Goal: Task Accomplishment & Management: Use online tool/utility

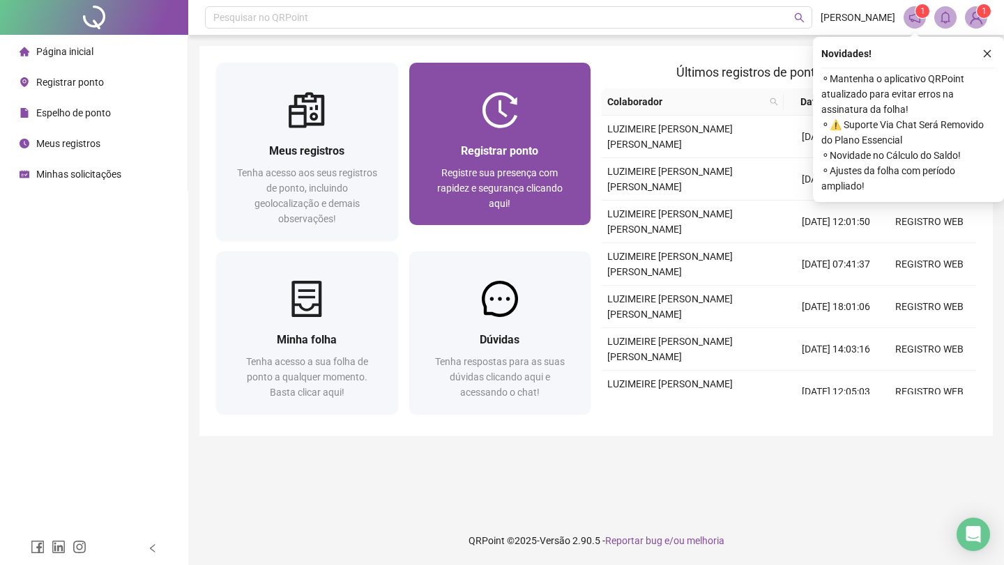
click at [488, 132] on div "Registrar ponto Registre sua presença com rapidez e segurança clicando aqui!" at bounding box center [500, 176] width 182 height 97
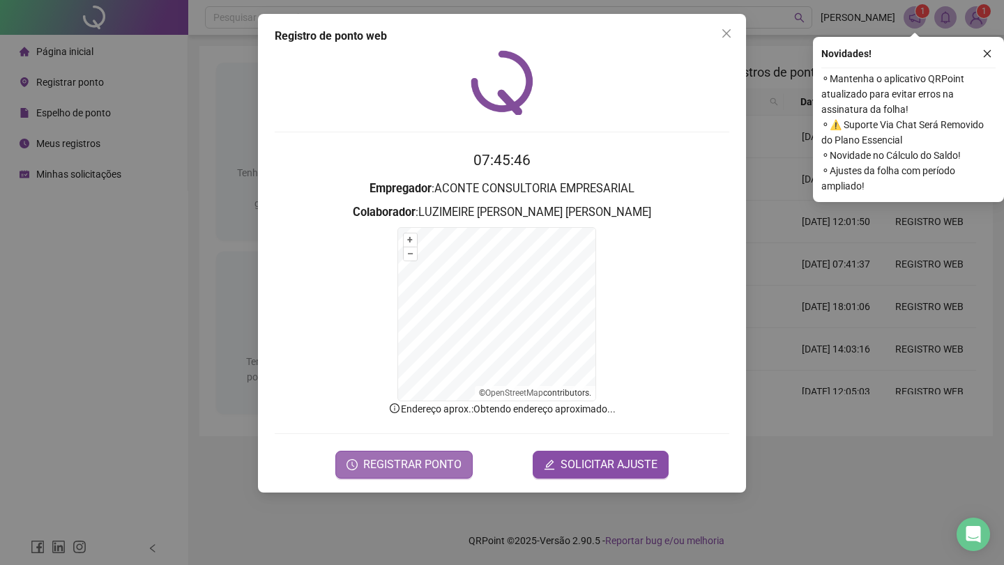
click at [415, 464] on span "REGISTRAR PONTO" at bounding box center [412, 465] width 98 height 17
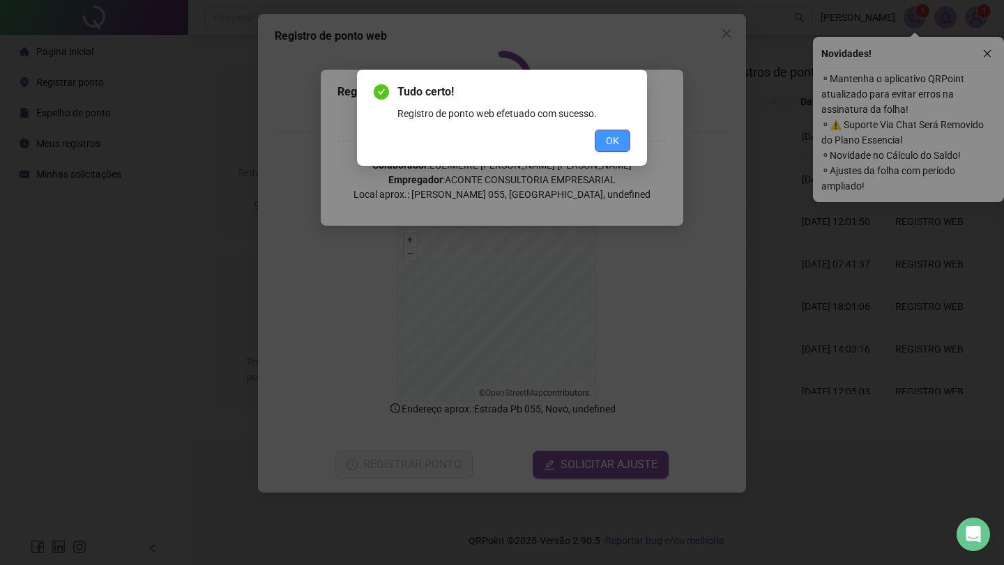
click at [606, 137] on span "OK" at bounding box center [612, 140] width 13 height 15
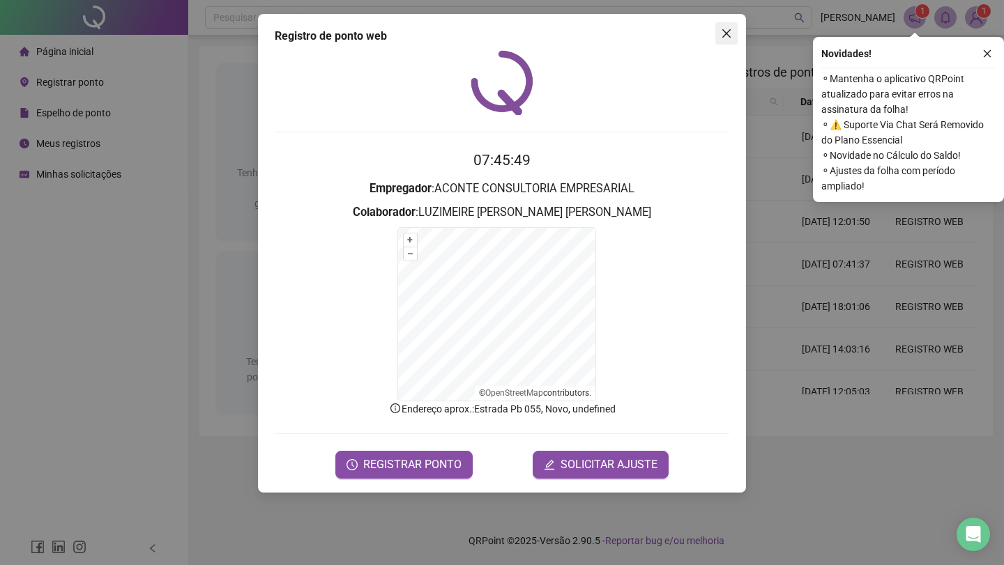
click at [724, 33] on icon "close" at bounding box center [726, 33] width 11 height 11
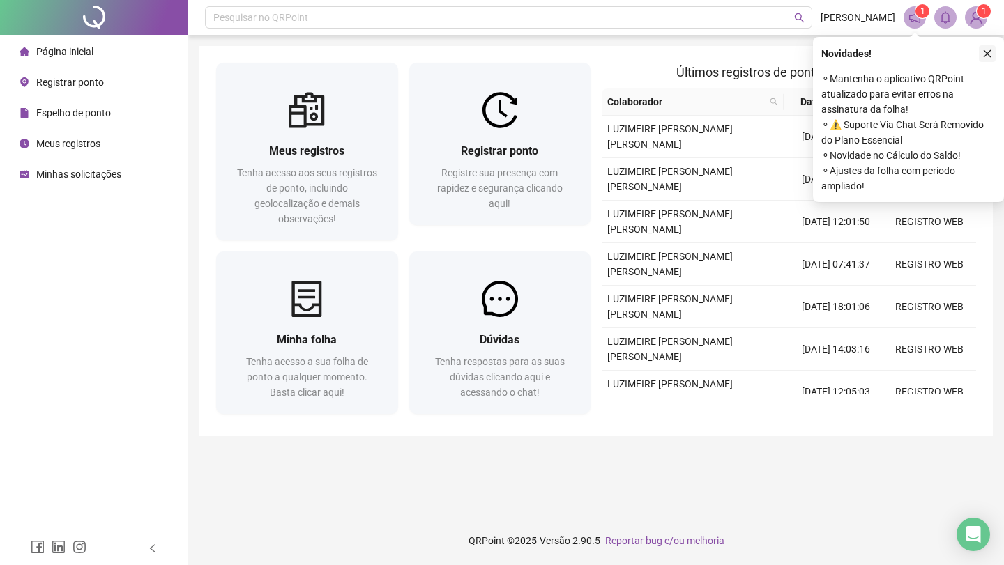
click at [989, 47] on button "button" at bounding box center [987, 53] width 17 height 17
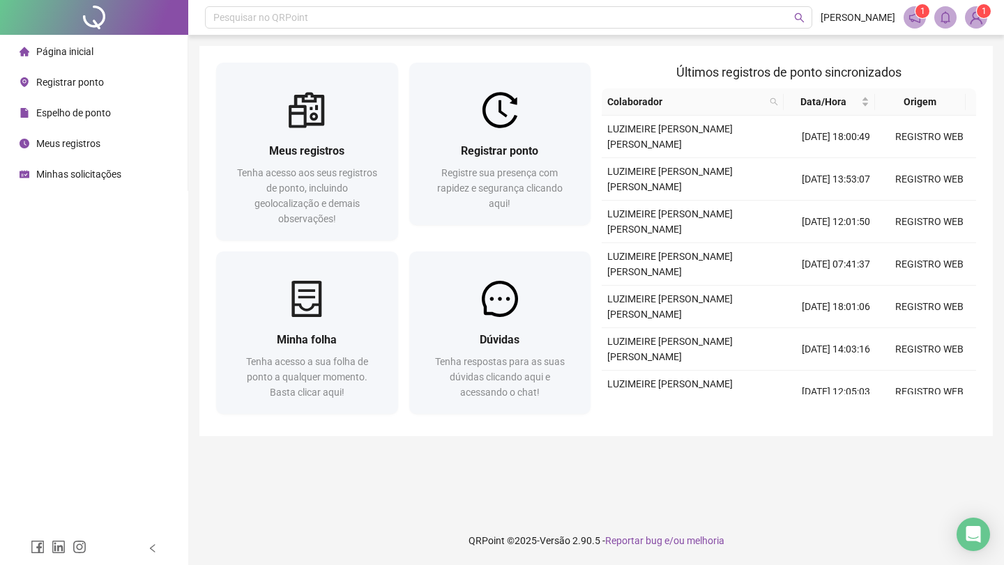
click at [976, 17] on img at bounding box center [976, 17] width 21 height 21
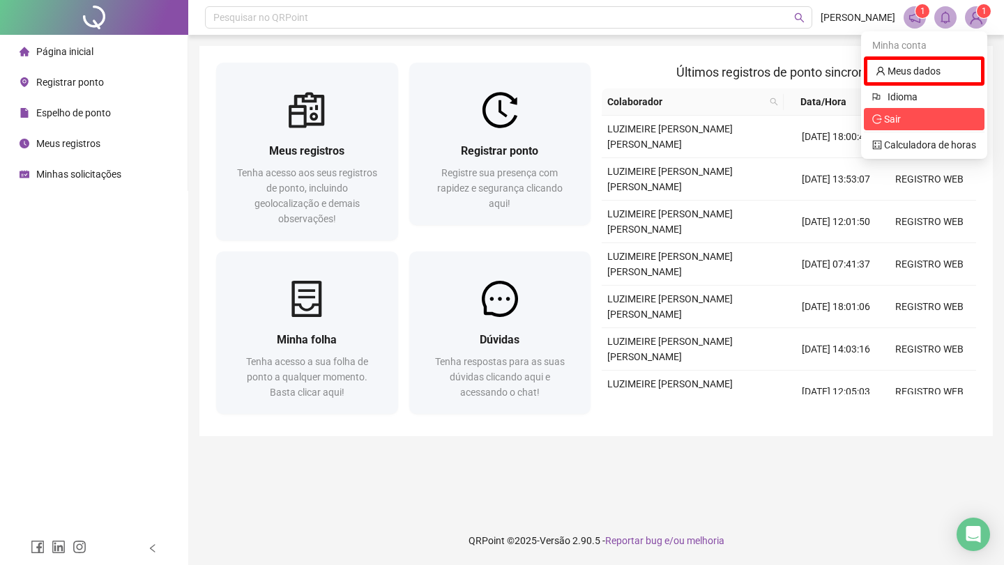
click at [896, 121] on span "Sair" at bounding box center [892, 119] width 17 height 11
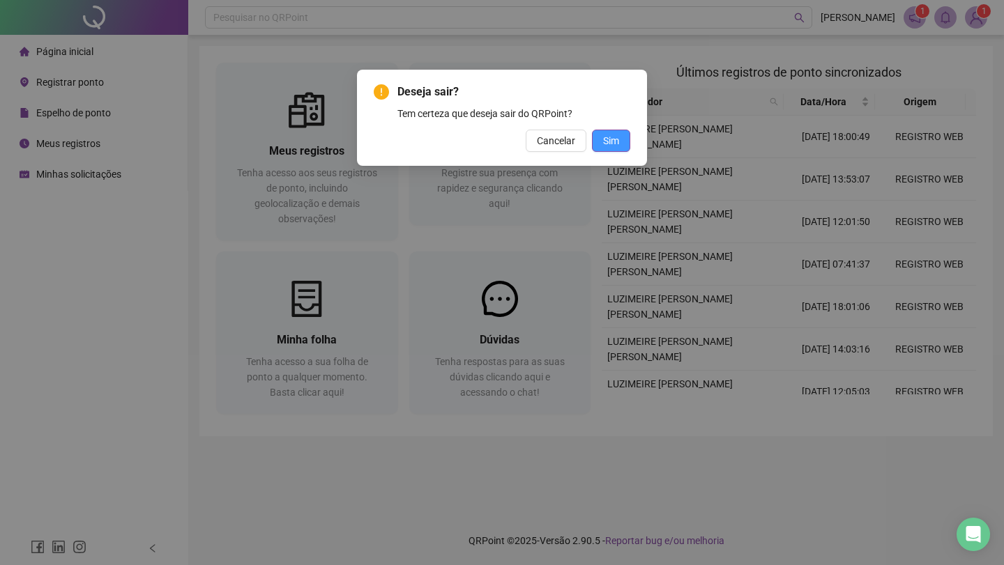
click at [609, 147] on span "Sim" at bounding box center [611, 140] width 16 height 15
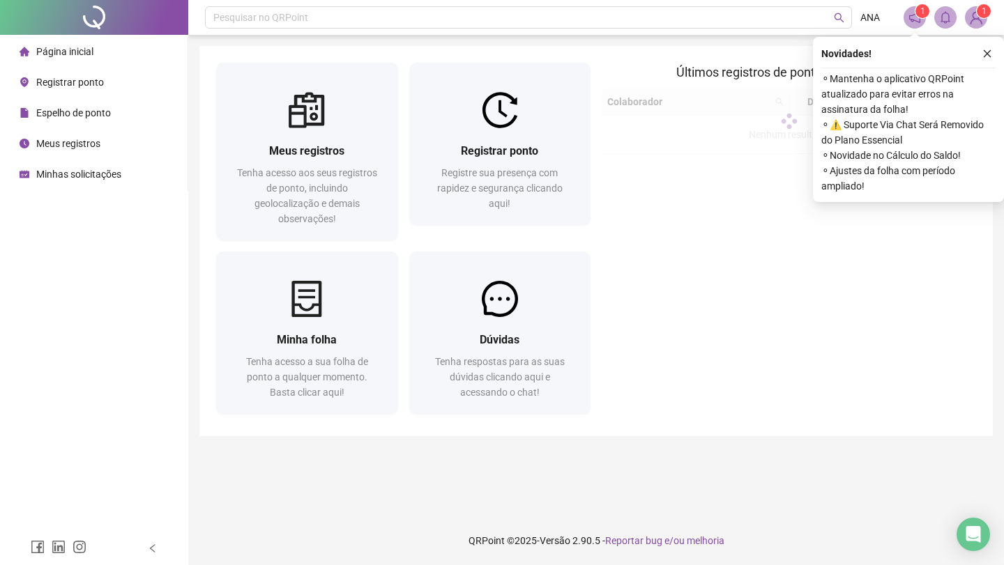
click at [65, 77] on span "Registrar ponto" at bounding box center [70, 82] width 68 height 11
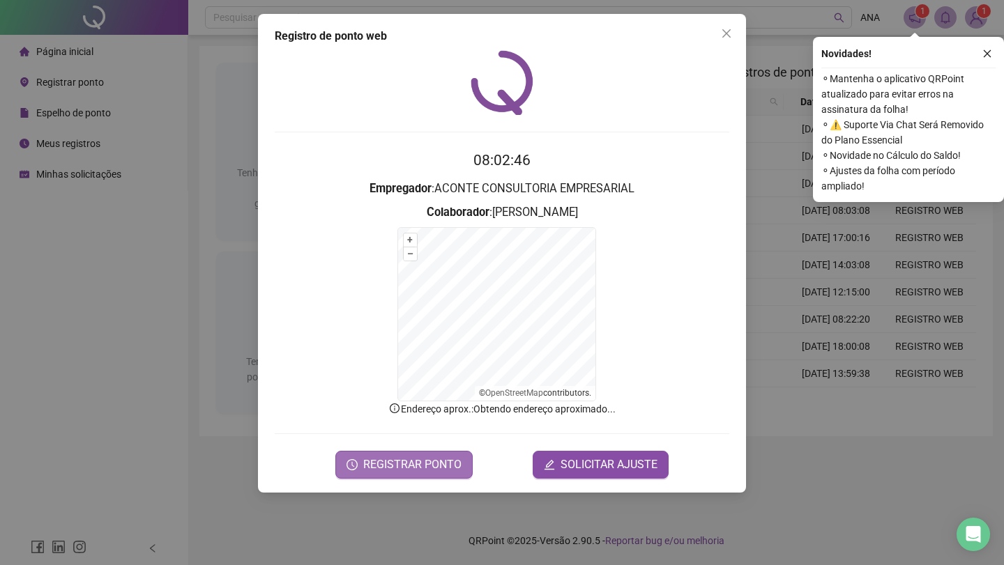
click at [394, 472] on span "REGISTRAR PONTO" at bounding box center [412, 465] width 98 height 17
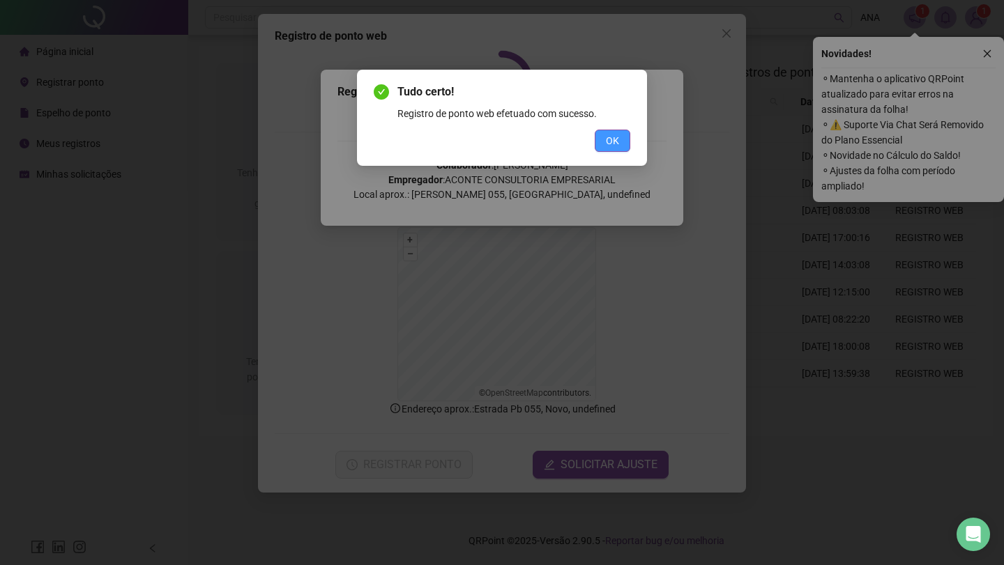
click at [603, 139] on button "OK" at bounding box center [613, 141] width 36 height 22
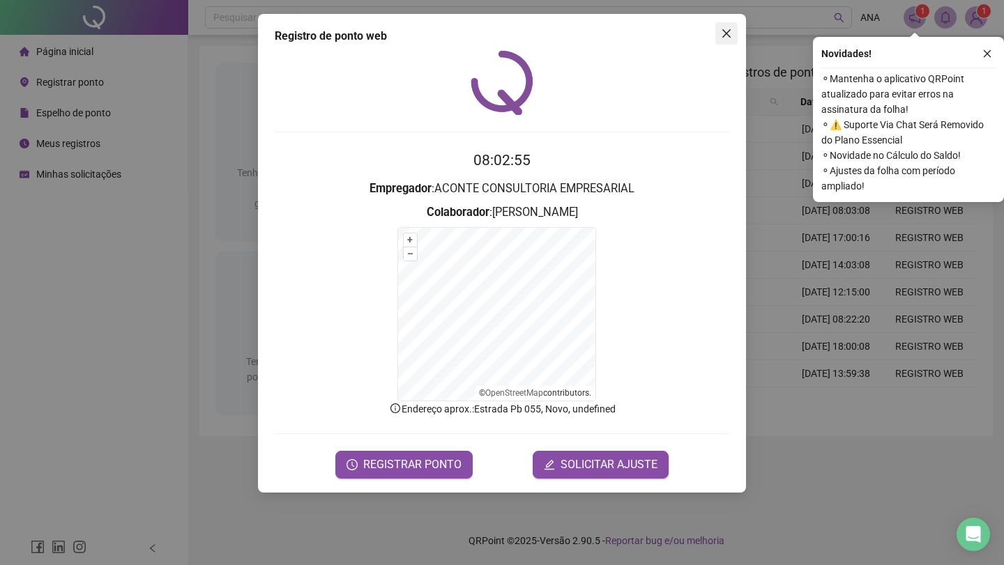
click at [726, 33] on icon "close" at bounding box center [726, 33] width 8 height 8
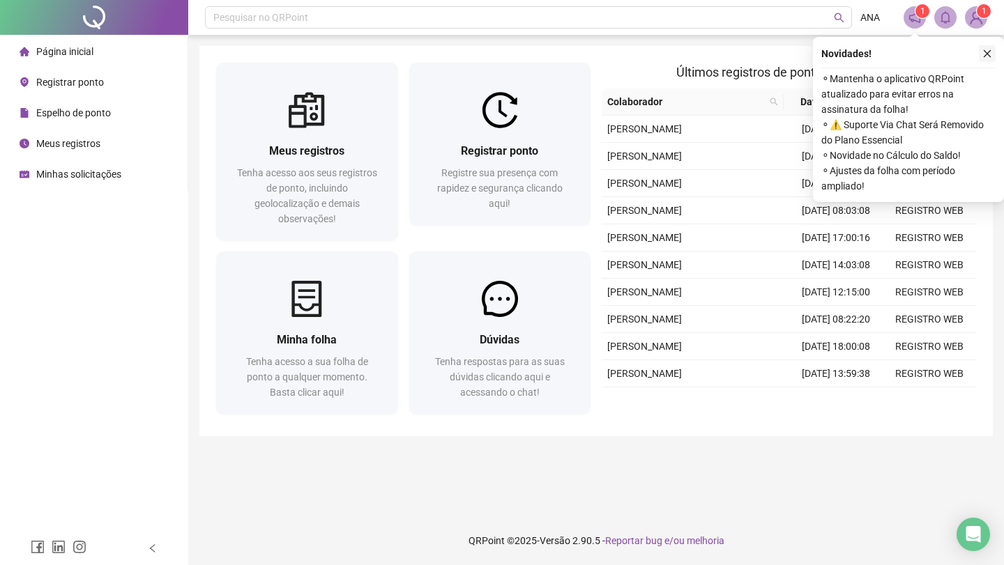
click at [982, 57] on icon "close" at bounding box center [987, 54] width 10 height 10
click at [995, 52] on button "button" at bounding box center [987, 53] width 17 height 17
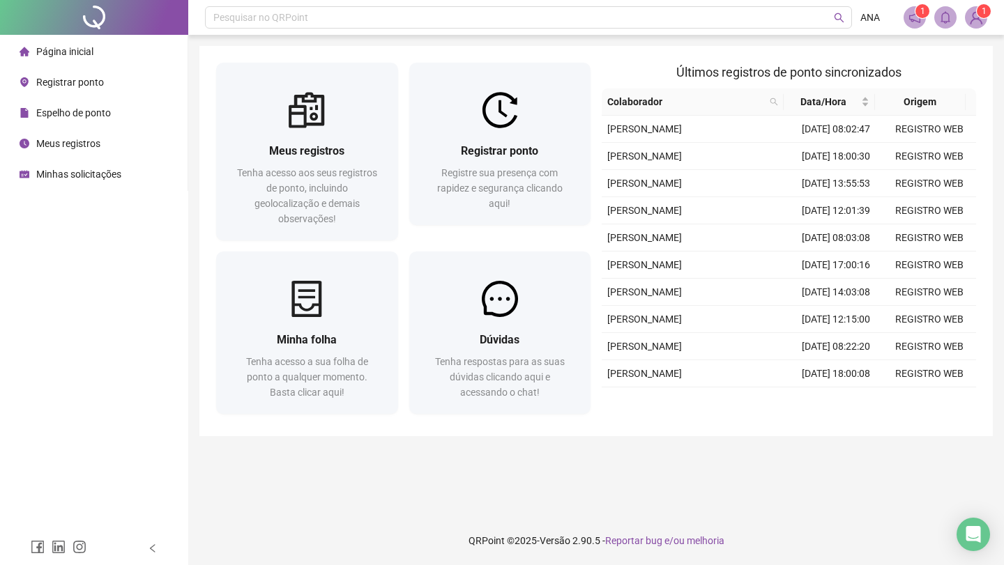
click at [977, 19] on img at bounding box center [976, 17] width 21 height 21
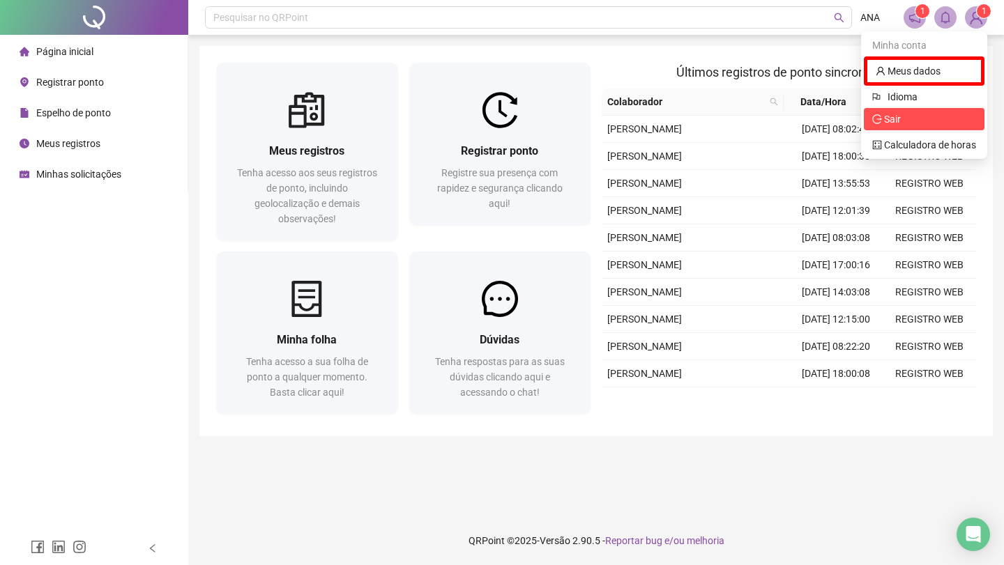
click at [918, 116] on span "Sair" at bounding box center [924, 119] width 104 height 15
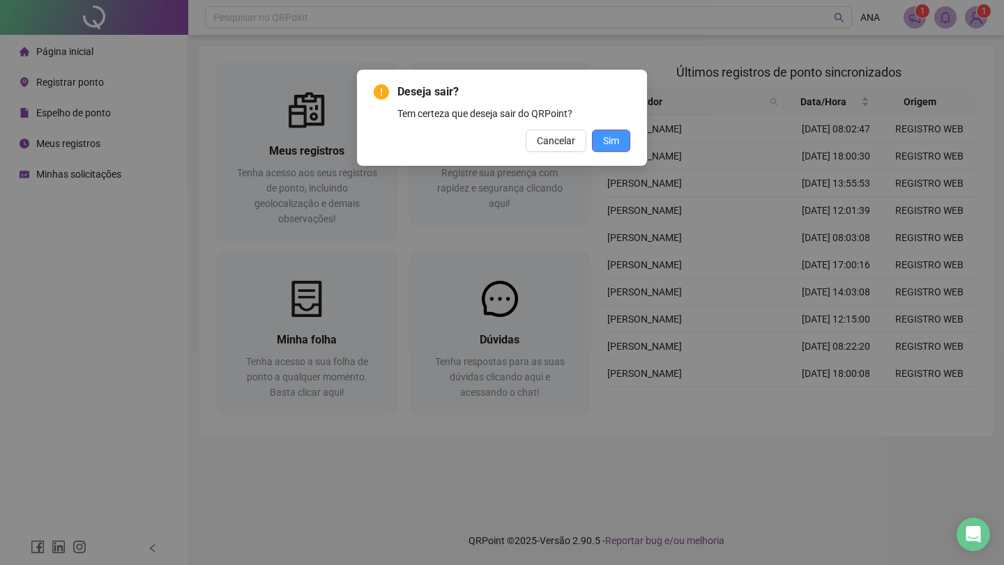
click at [613, 142] on span "Sim" at bounding box center [611, 140] width 16 height 15
